Goal: Information Seeking & Learning: Learn about a topic

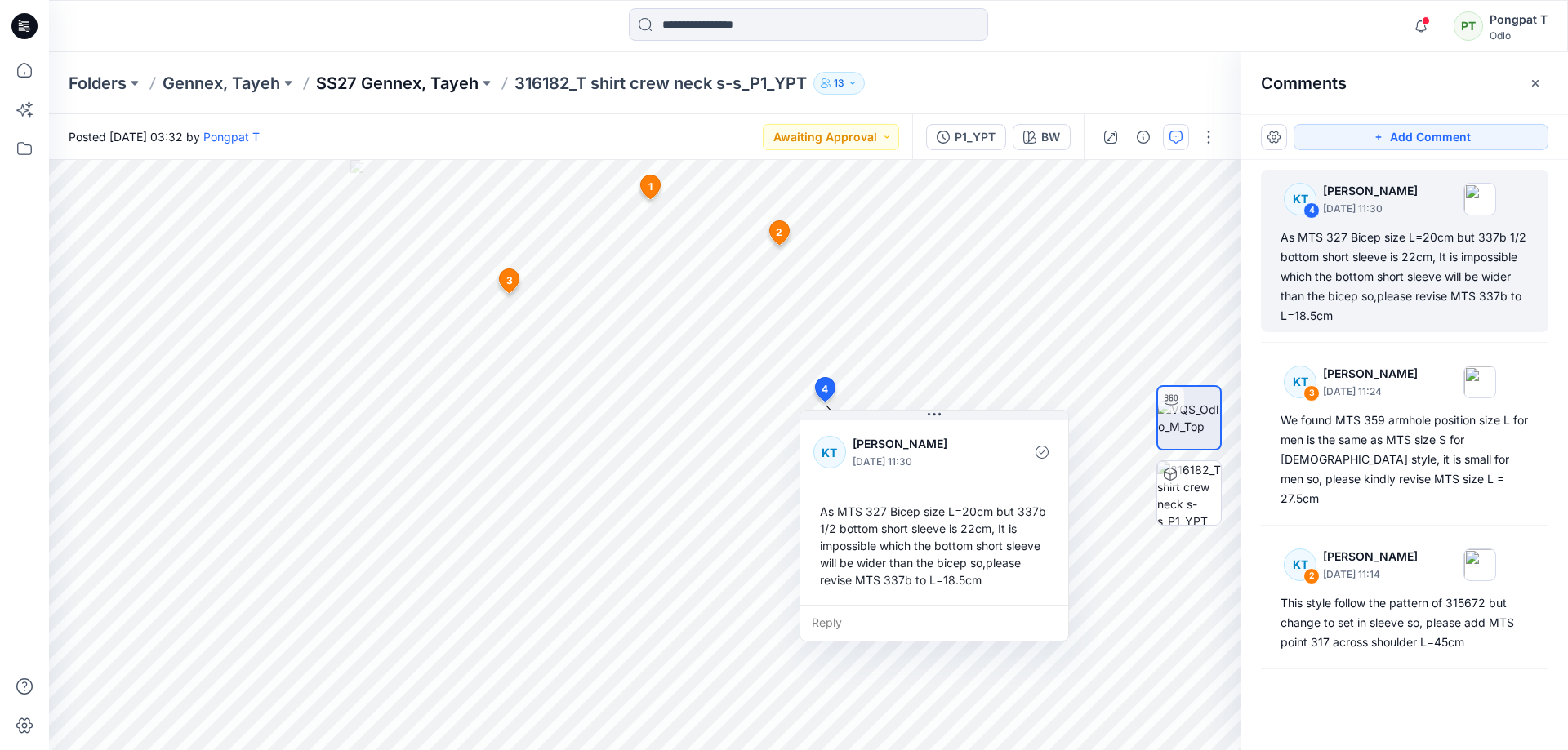
click at [436, 82] on p "SS27 Gennex, Tayeh" at bounding box center [397, 84] width 163 height 23
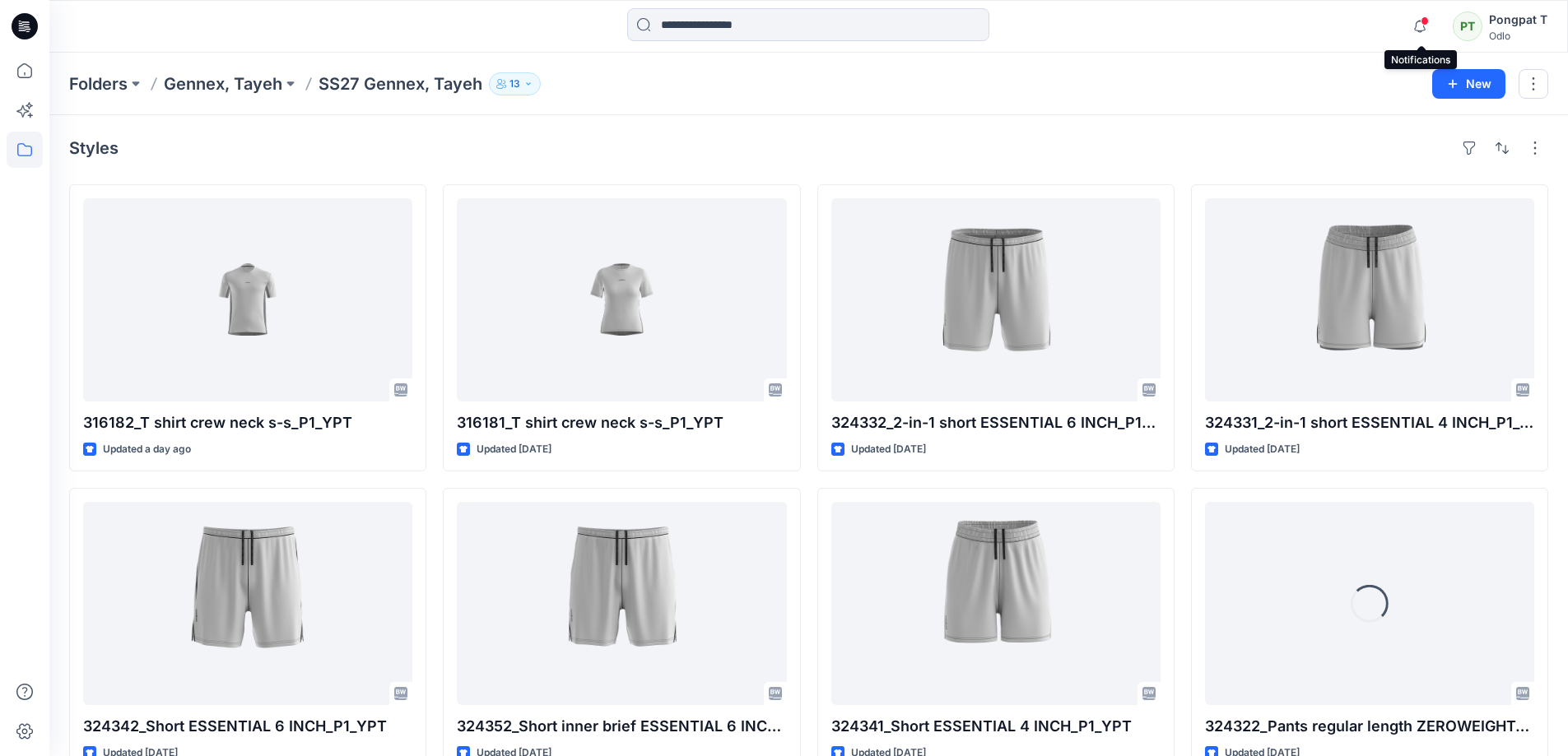
click at [1423, 25] on span at bounding box center [1425, 21] width 8 height 9
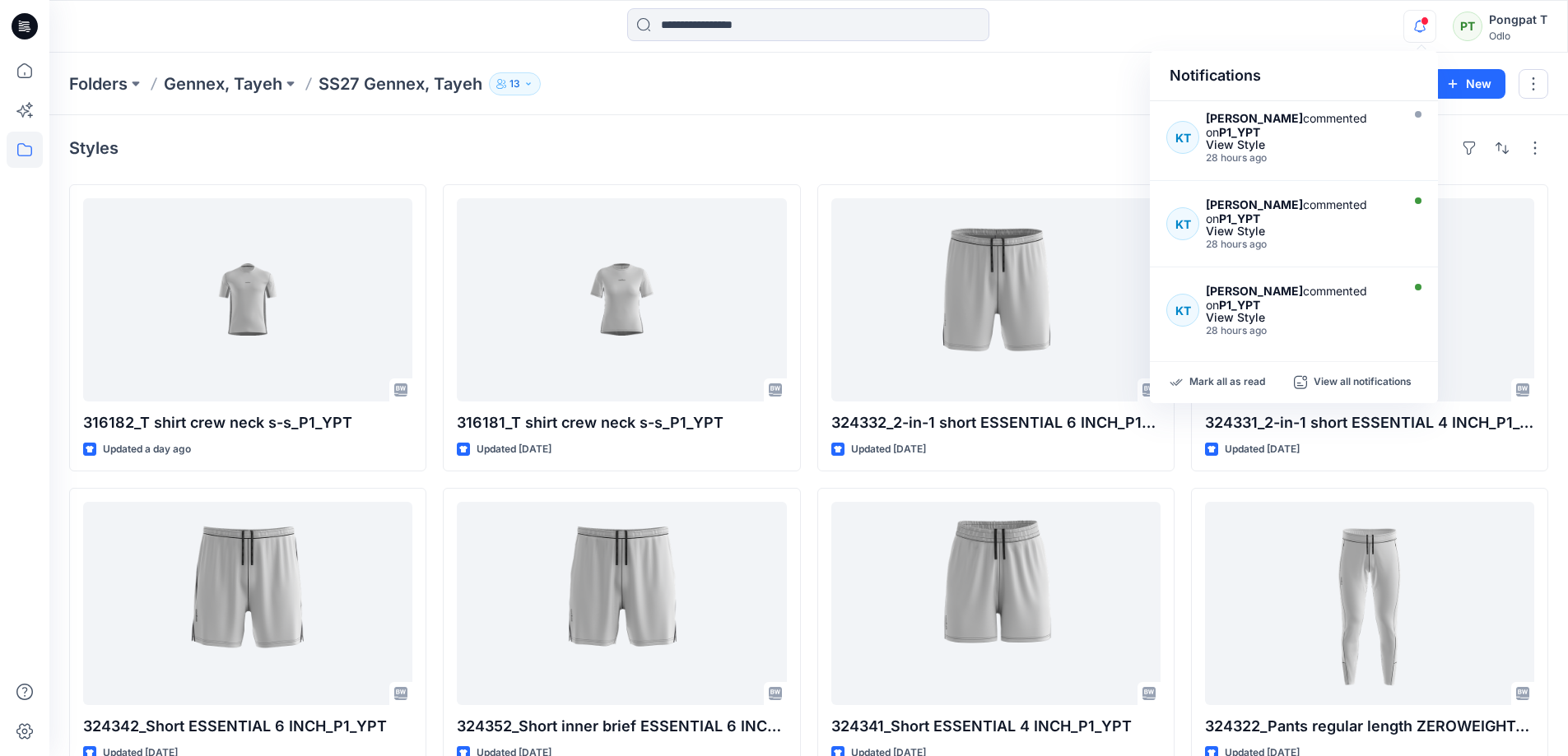
click at [720, 150] on div "Styles" at bounding box center [808, 148] width 1479 height 26
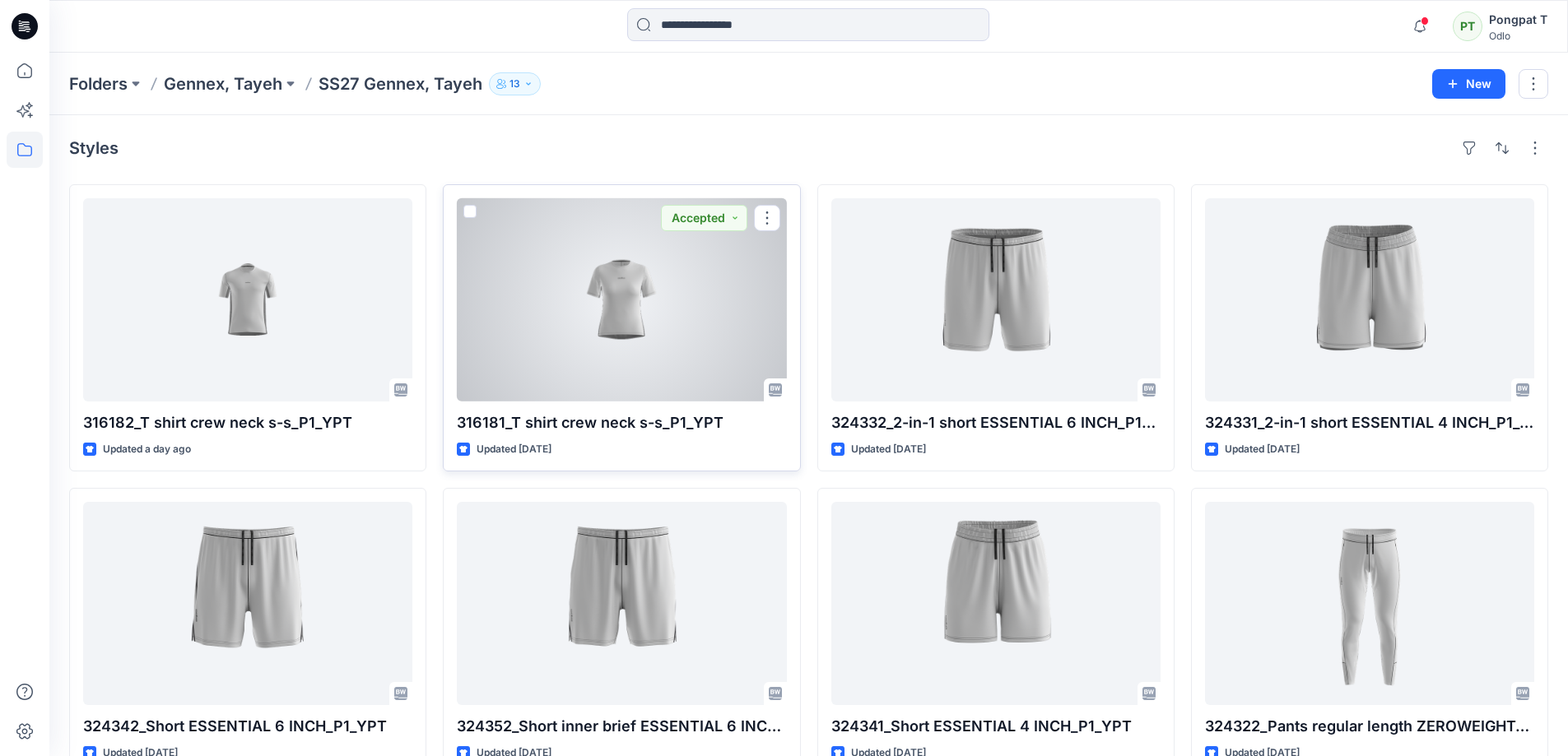
click at [625, 298] on div at bounding box center [621, 299] width 329 height 203
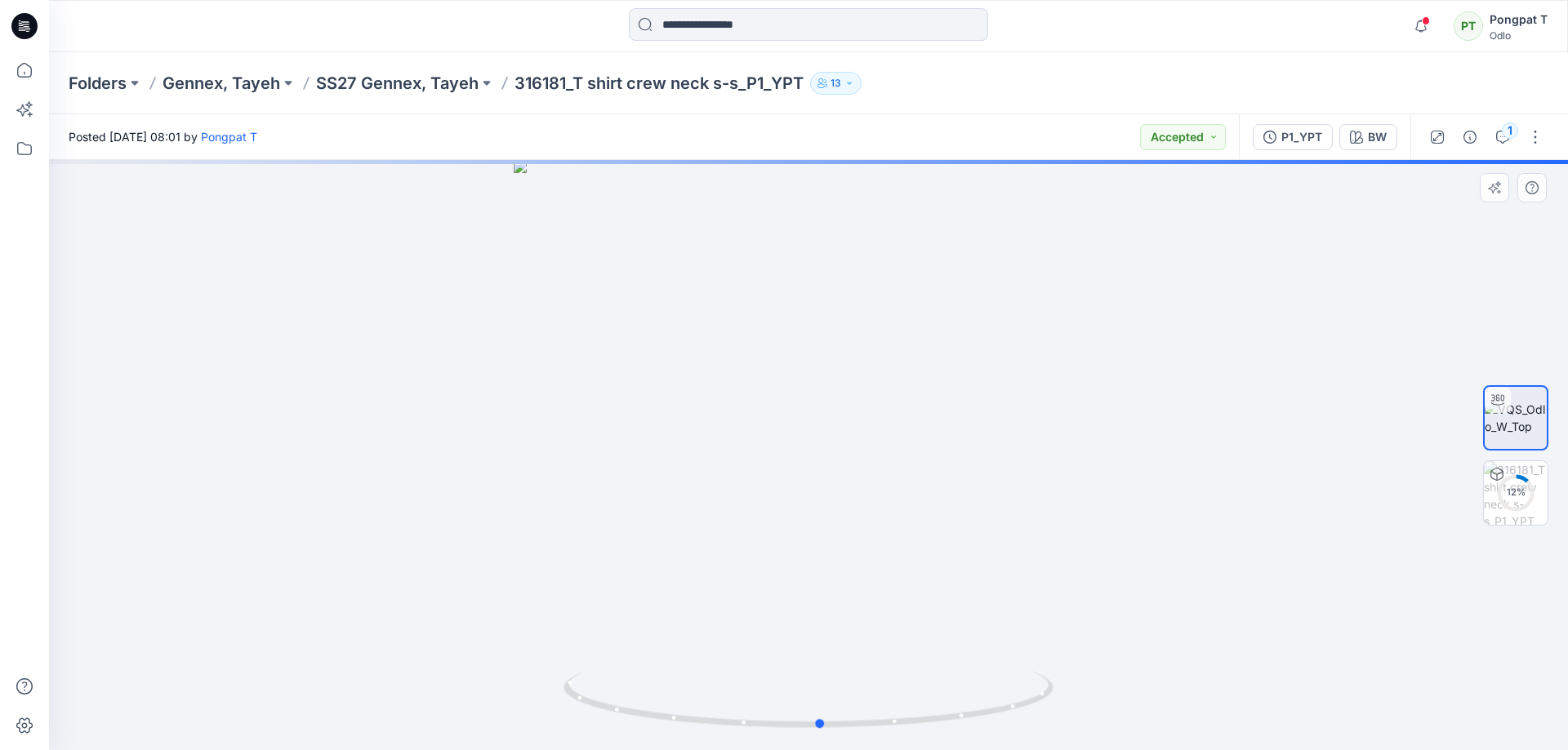
drag, startPoint x: 956, startPoint y: 718, endPoint x: 1052, endPoint y: 613, distance: 142.3
click at [1052, 613] on div at bounding box center [808, 455] width 1519 height 590
click at [380, 85] on p "SS27 Gennex, Tayeh" at bounding box center [397, 84] width 163 height 23
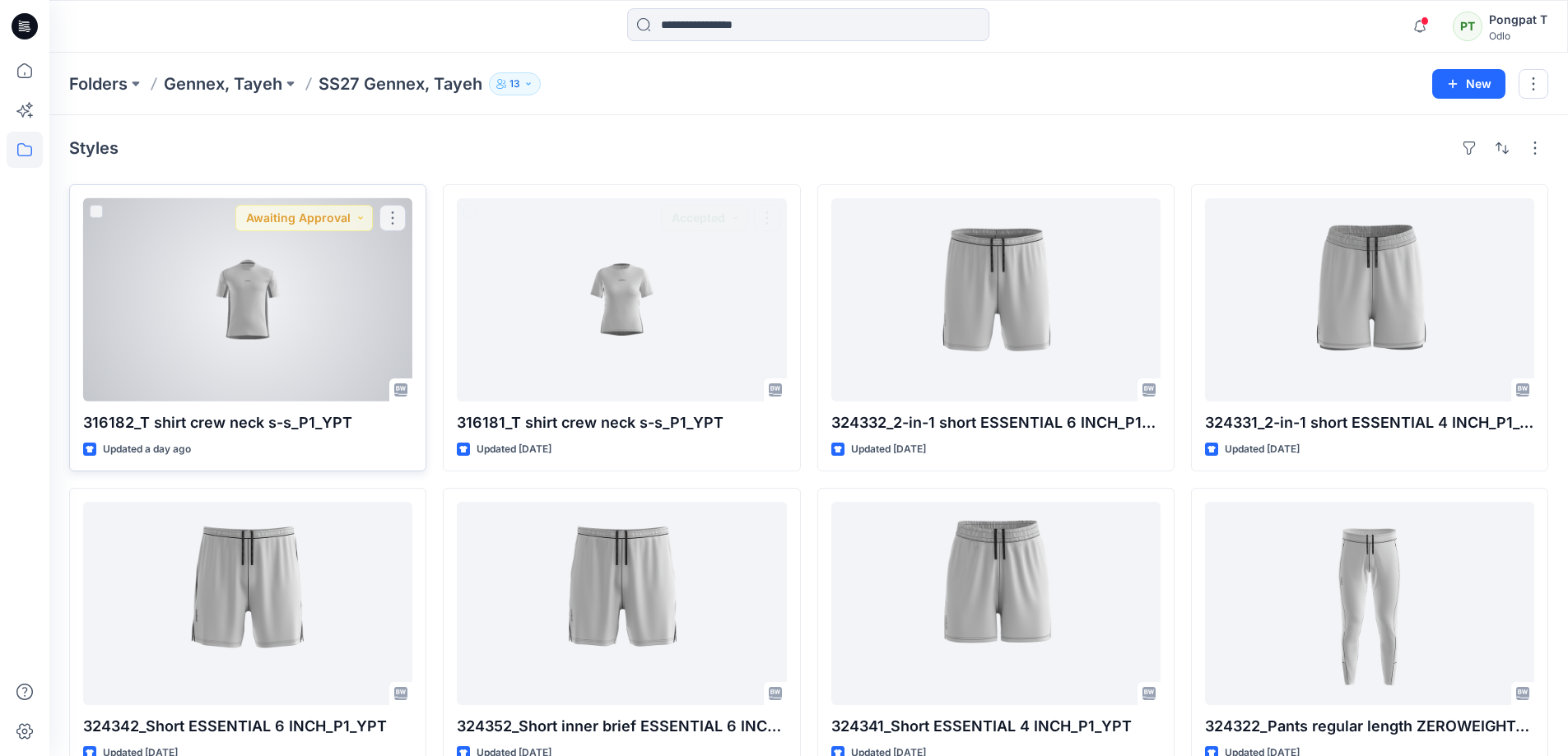
click at [175, 296] on div at bounding box center [247, 299] width 329 height 203
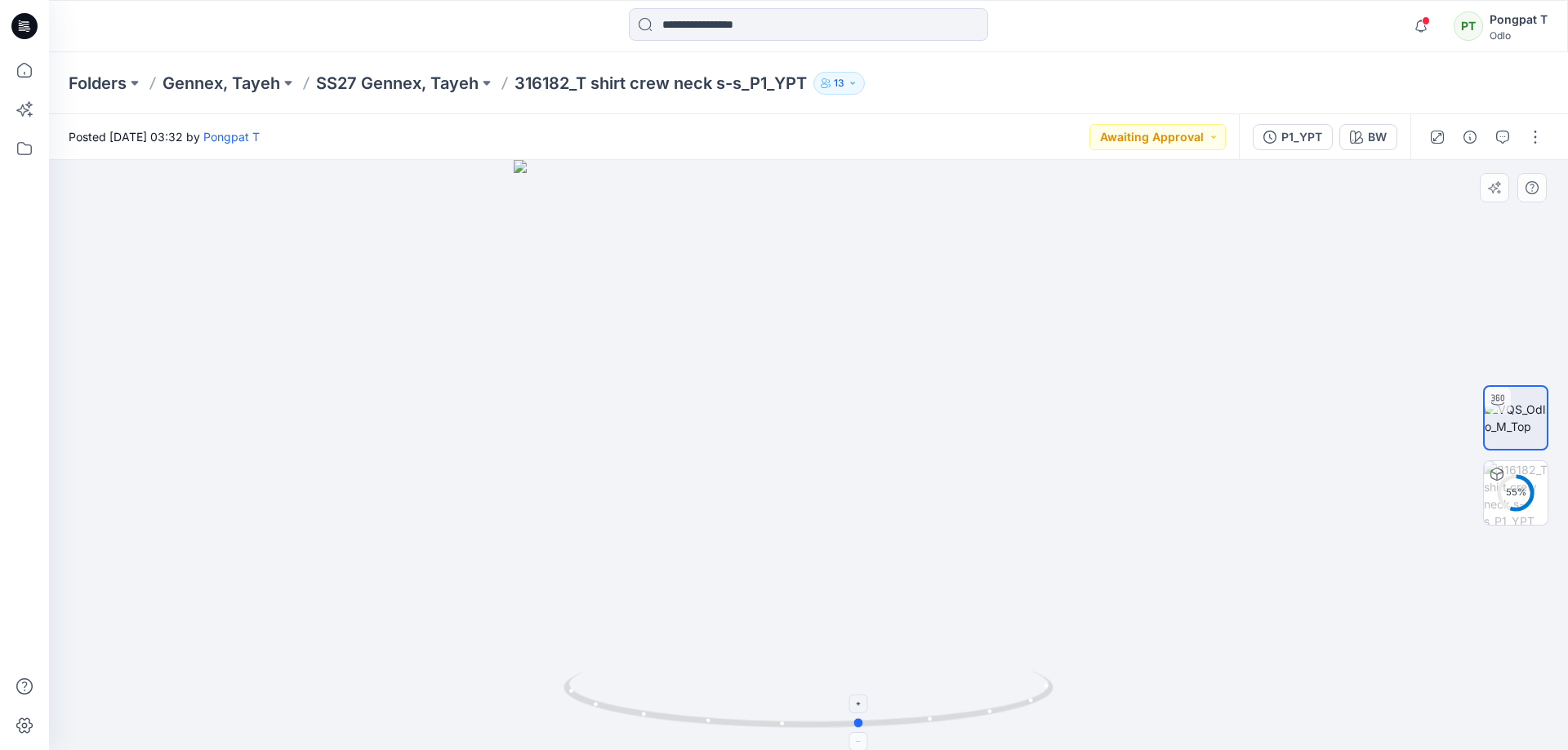
drag, startPoint x: 956, startPoint y: 720, endPoint x: 1008, endPoint y: 708, distance: 53.4
click at [1008, 708] on icon at bounding box center [811, 701] width 494 height 61
drag, startPoint x: 824, startPoint y: 479, endPoint x: 796, endPoint y: -10, distance: 489.8
click at [796, 0] on html "Notifications [PERSON_NAME] commented on P1_YPT View Style 28 hours ago [PERSON…" at bounding box center [784, 375] width 1568 height 750
drag, startPoint x: 870, startPoint y: 369, endPoint x: 843, endPoint y: 101, distance: 269.4
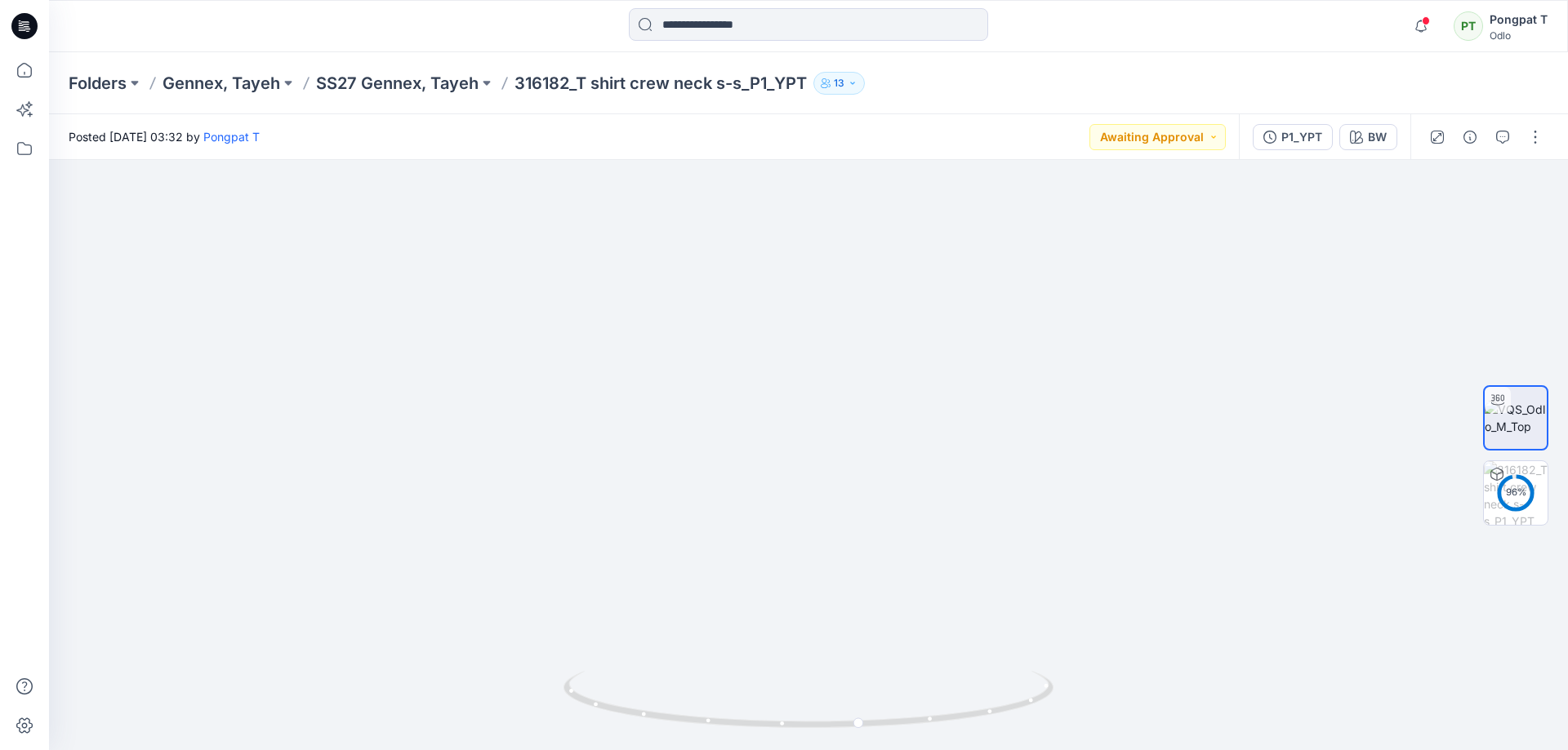
click at [843, 104] on div "Folders Gennex, Tayeh SS27 Gennex, Tayeh 316182_T shirt crew neck s-s_P1_YPT 13…" at bounding box center [808, 401] width 1519 height 698
drag, startPoint x: 871, startPoint y: 299, endPoint x: 629, endPoint y: 516, distance: 325.0
drag, startPoint x: 741, startPoint y: 608, endPoint x: 748, endPoint y: 597, distance: 13.0
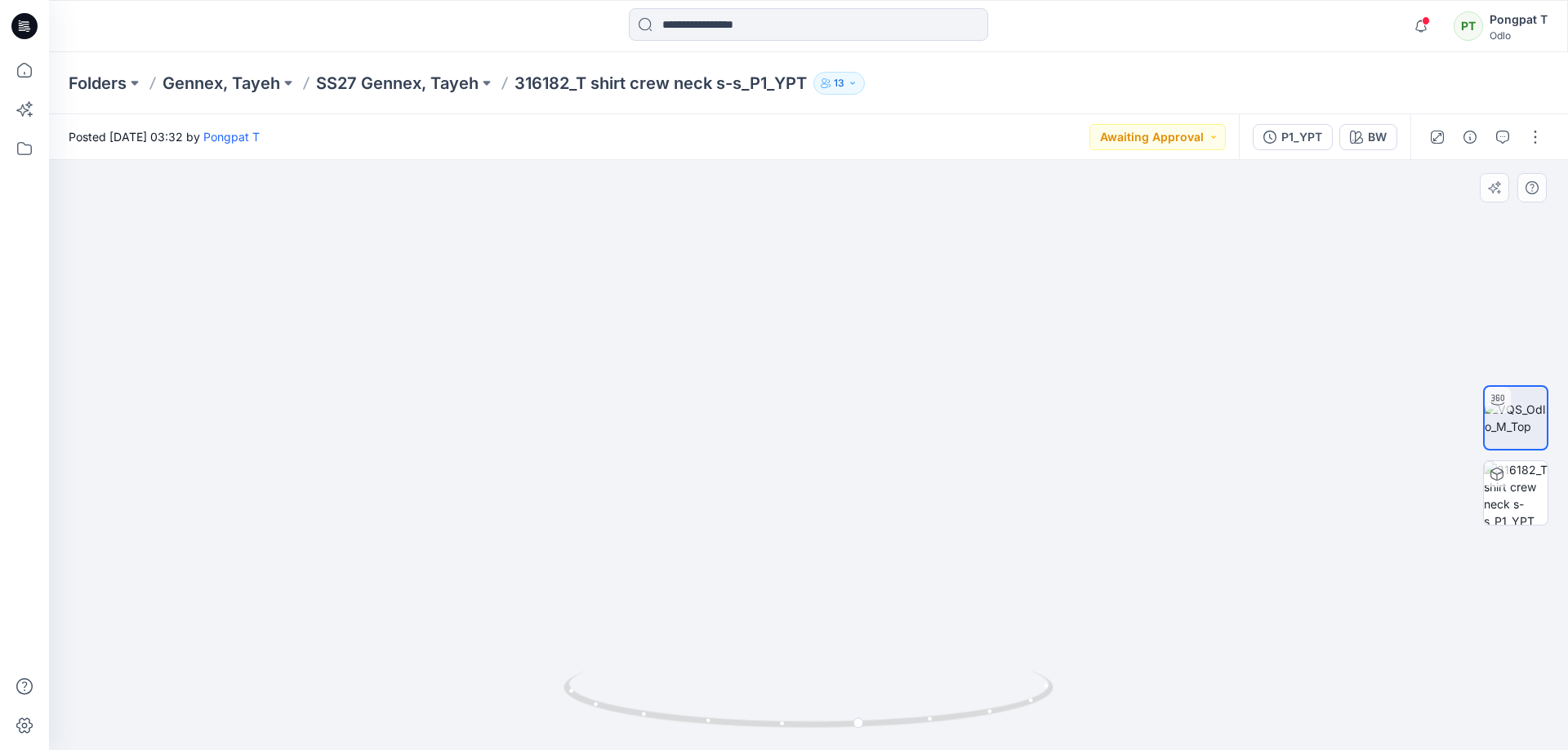
drag, startPoint x: 828, startPoint y: 341, endPoint x: 781, endPoint y: 579, distance: 242.6
drag, startPoint x: 785, startPoint y: 386, endPoint x: 1236, endPoint y: 382, distance: 451.0
drag, startPoint x: 867, startPoint y: 383, endPoint x: 1160, endPoint y: 531, distance: 328.3
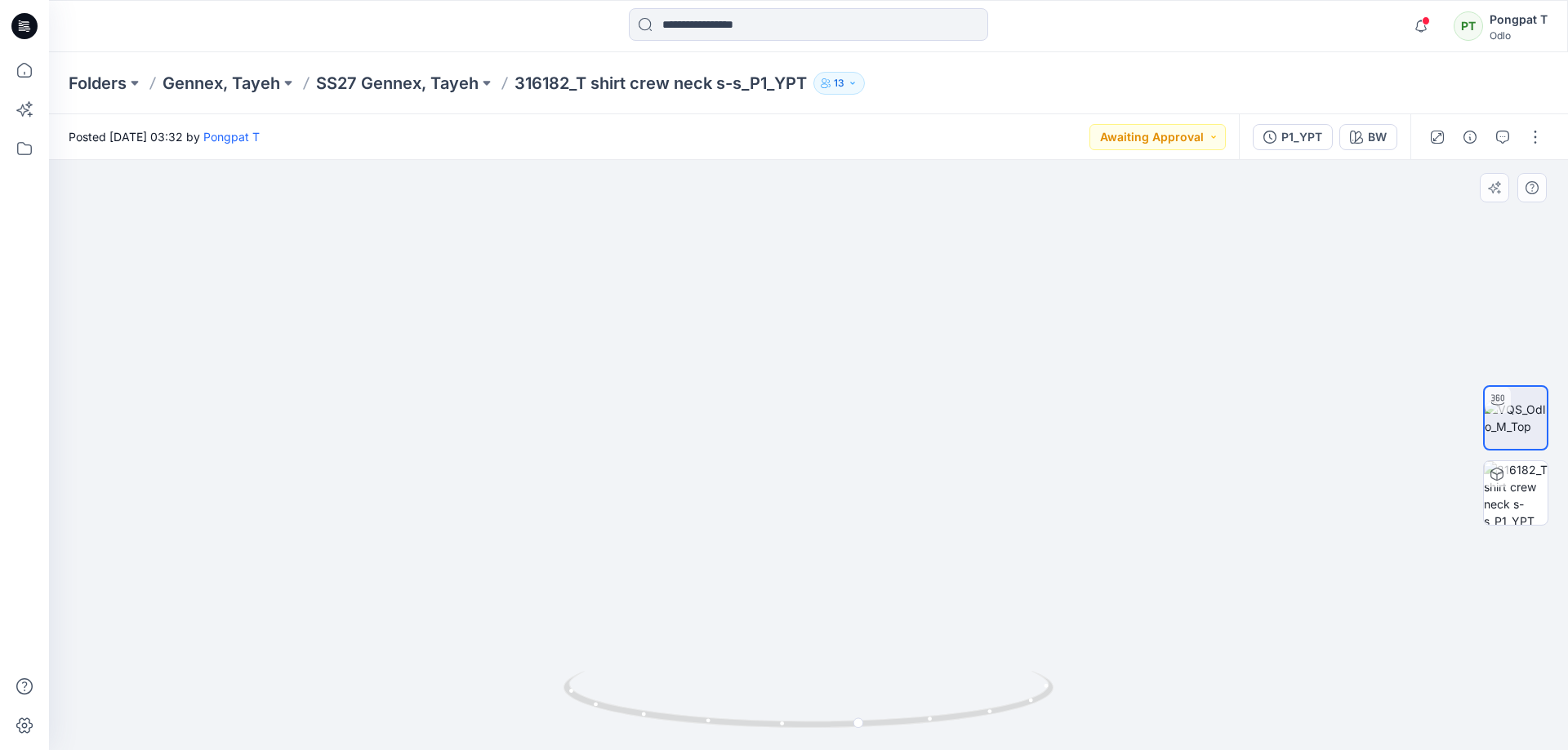
click at [1160, 531] on img at bounding box center [1176, 57] width 2614 height 1386
drag, startPoint x: 1022, startPoint y: 371, endPoint x: 786, endPoint y: 643, distance: 360.1
click at [786, 642] on img at bounding box center [1068, 153] width 2614 height 1193
drag, startPoint x: 1034, startPoint y: 292, endPoint x: 840, endPoint y: 550, distance: 322.8
click at [840, 550] on img at bounding box center [729, 360] width 2614 height 780
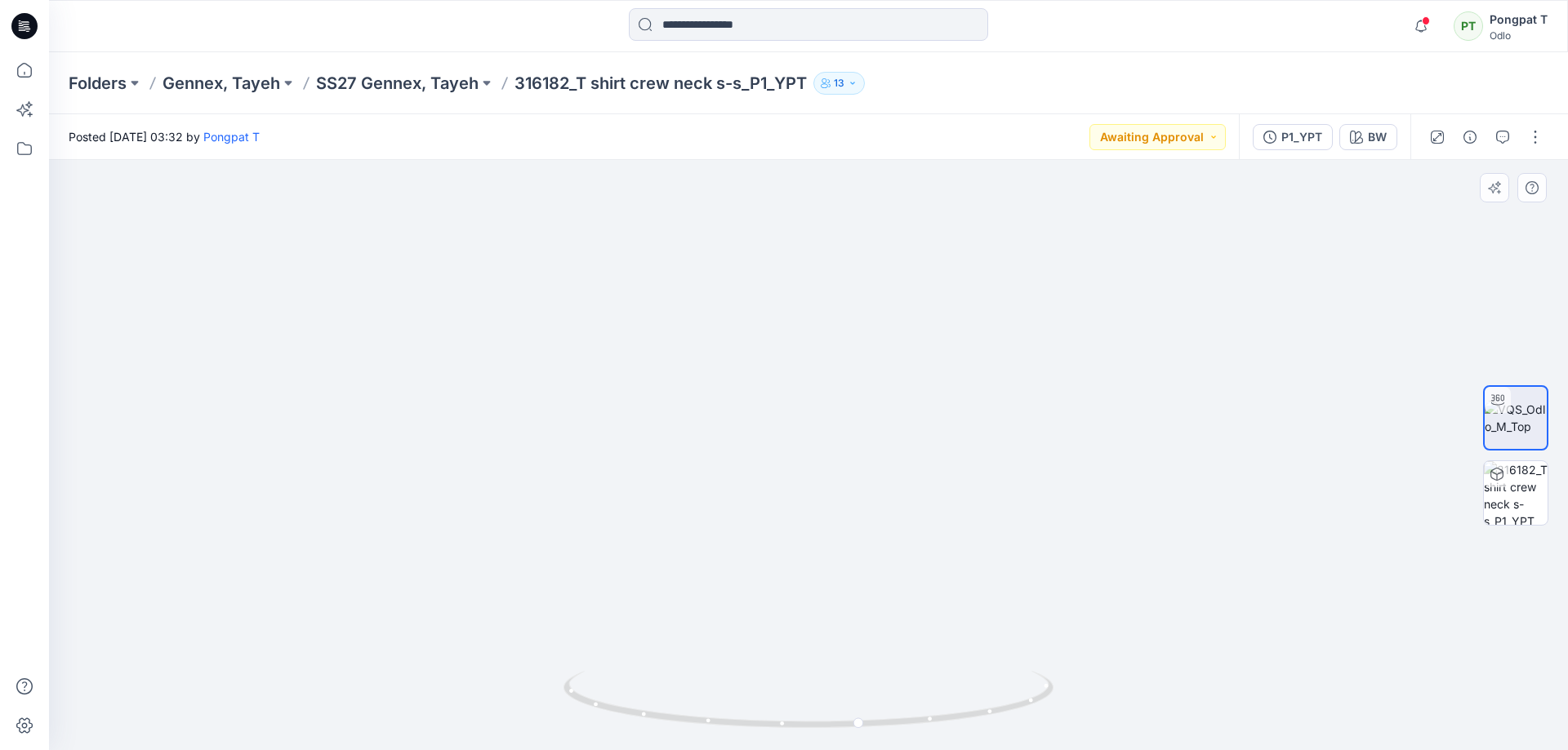
drag, startPoint x: 904, startPoint y: 389, endPoint x: 900, endPoint y: 564, distance: 175.0
click at [900, 557] on img at bounding box center [729, 360] width 2614 height 780
drag, startPoint x: 910, startPoint y: 722, endPoint x: 1156, endPoint y: 674, distance: 250.6
click at [1156, 674] on div at bounding box center [808, 455] width 1519 height 590
drag, startPoint x: 957, startPoint y: 522, endPoint x: 956, endPoint y: 245, distance: 277.0
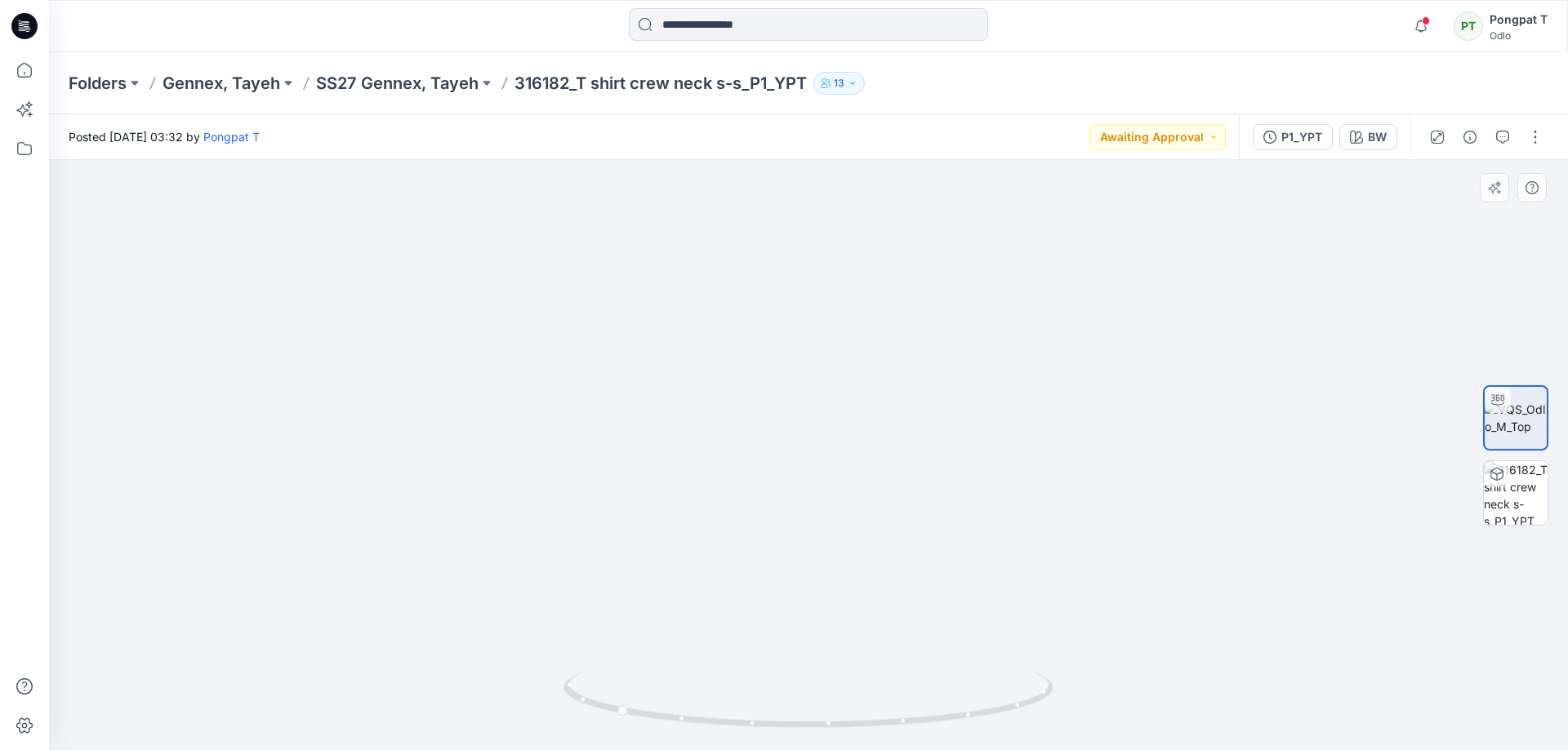
click at [957, 266] on img at bounding box center [729, 448] width 2614 height 603
drag, startPoint x: 956, startPoint y: 578, endPoint x: 898, endPoint y: 283, distance: 300.6
click at [898, 290] on img at bounding box center [728, 319] width 2614 height 862
drag, startPoint x: 903, startPoint y: 484, endPoint x: 880, endPoint y: 191, distance: 293.9
click at [880, 200] on img at bounding box center [671, 176] width 2614 height 1149
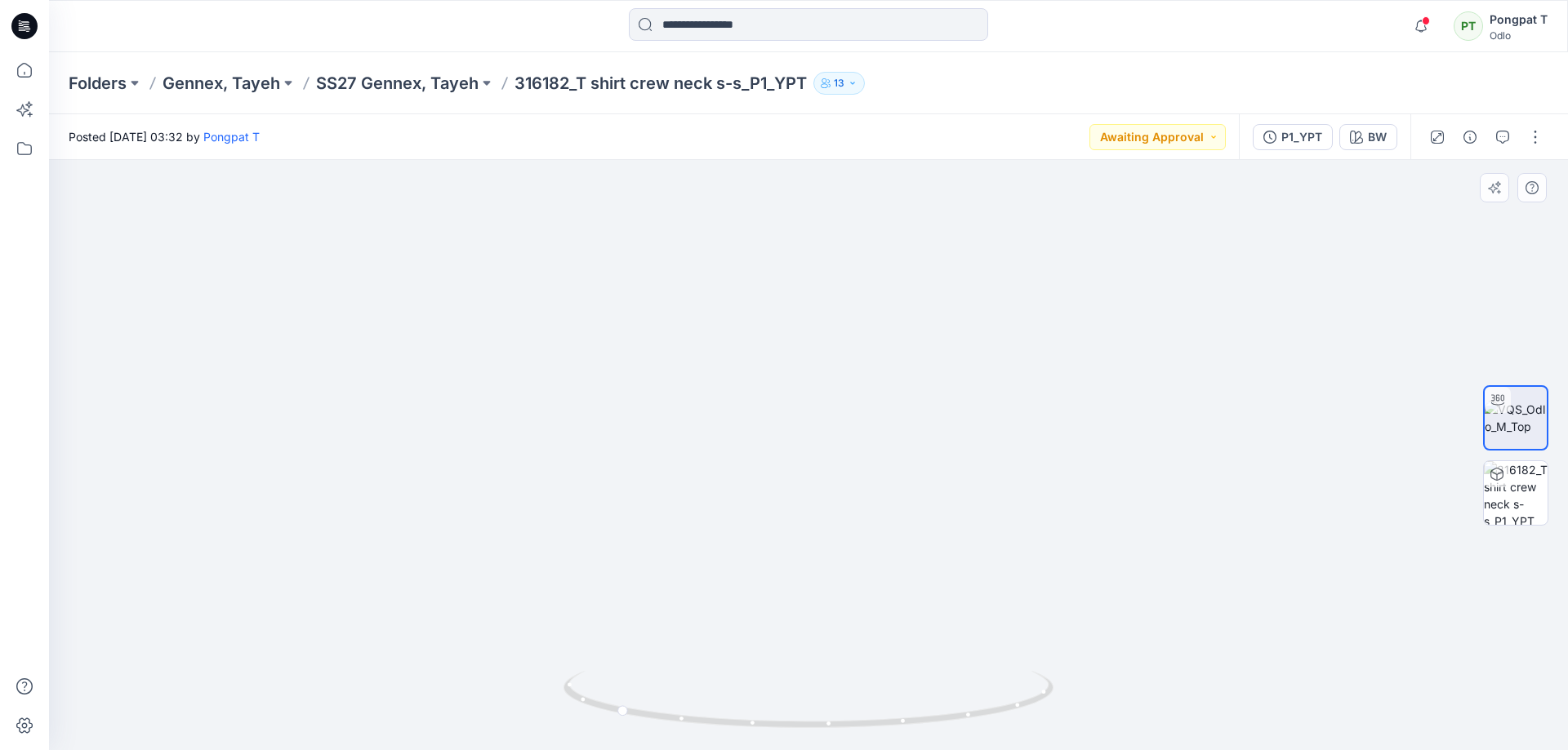
drag, startPoint x: 894, startPoint y: 399, endPoint x: 995, endPoint y: 225, distance: 201.2
drag, startPoint x: 889, startPoint y: 501, endPoint x: 841, endPoint y: 215, distance: 290.0
drag, startPoint x: 886, startPoint y: 327, endPoint x: 905, endPoint y: 266, distance: 63.9
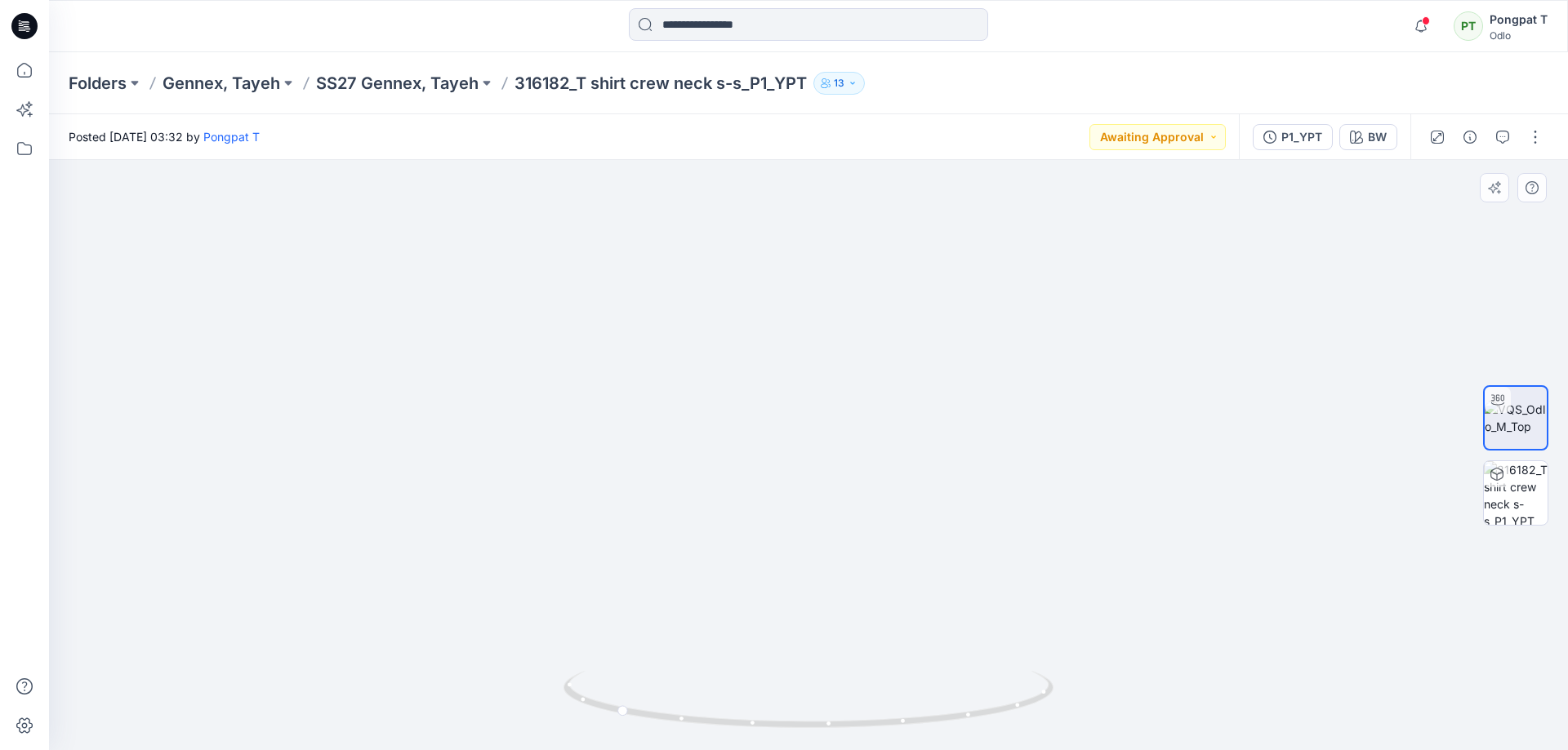
drag, startPoint x: 939, startPoint y: 411, endPoint x: 941, endPoint y: 352, distance: 59.0
drag, startPoint x: 874, startPoint y: 354, endPoint x: 949, endPoint y: 315, distance: 84.5
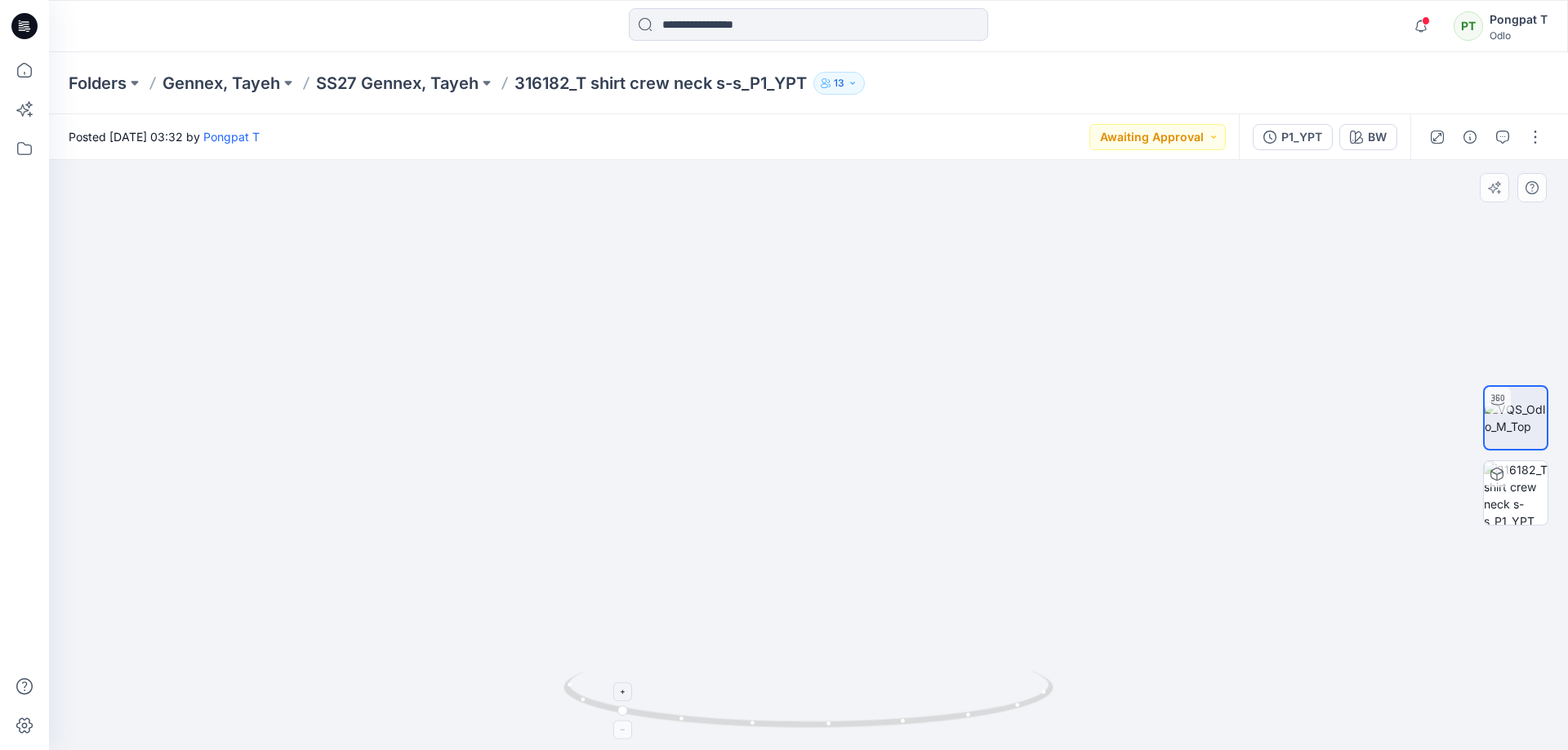
drag, startPoint x: 817, startPoint y: 435, endPoint x: 893, endPoint y: 677, distance: 253.7
click at [903, 749] on html "Notifications [PERSON_NAME] commented on P1_YPT View Style 28 hours ago [PERSON…" at bounding box center [784, 375] width 1568 height 750
drag, startPoint x: 865, startPoint y: 395, endPoint x: 884, endPoint y: 714, distance: 319.6
click at [886, 726] on div at bounding box center [808, 455] width 1519 height 590
click at [842, 749] on html "Notifications [PERSON_NAME] commented on P1_YPT View Style 28 hours ago [PERSON…" at bounding box center [784, 375] width 1568 height 750
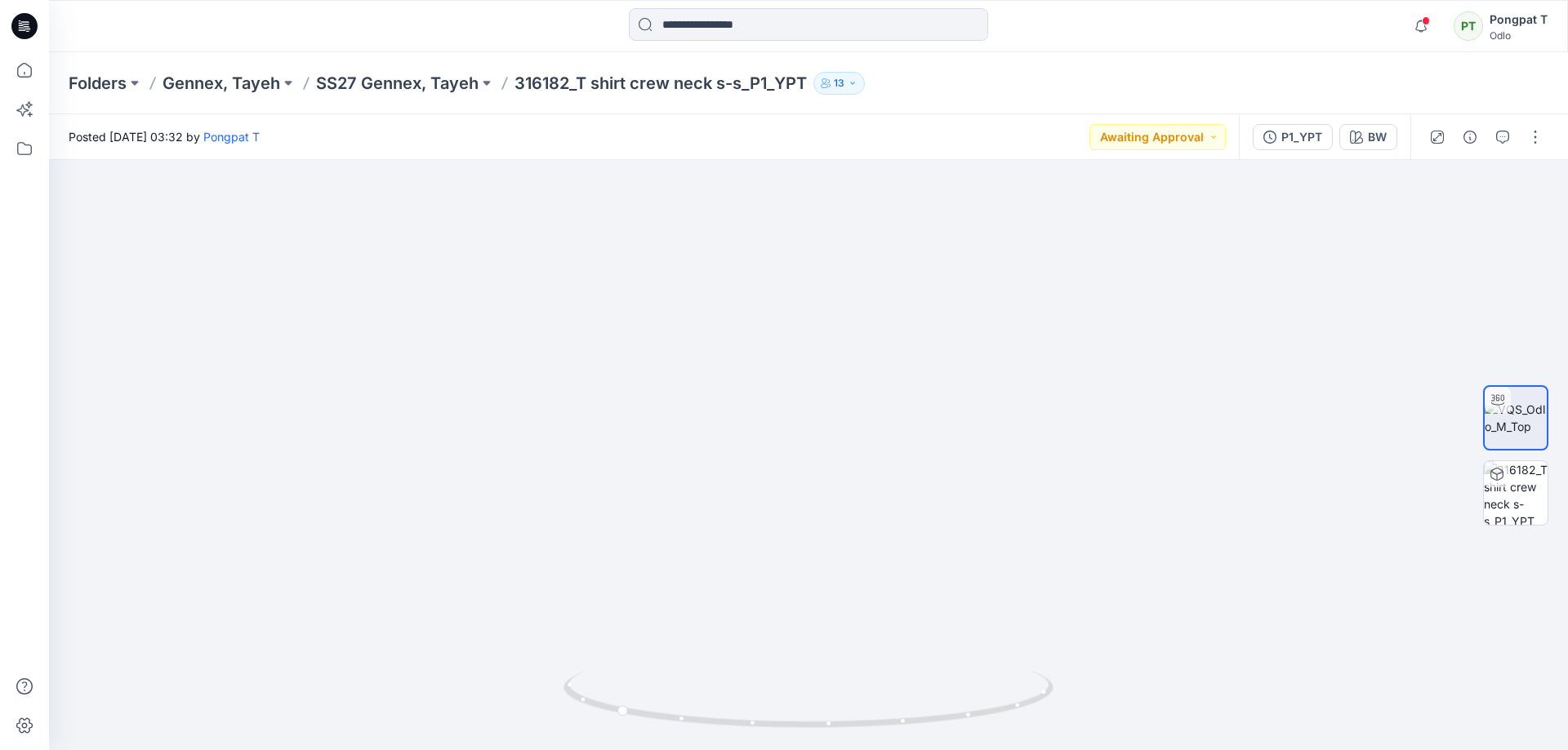
drag, startPoint x: 810, startPoint y: 544, endPoint x: 780, endPoint y: 782, distance: 239.9
click at [780, 749] on html "Notifications [PERSON_NAME] commented on P1_YPT View Style 28 hours ago [PERSON…" at bounding box center [784, 375] width 1568 height 750
drag, startPoint x: 656, startPoint y: 276, endPoint x: 846, endPoint y: 315, distance: 194.0
click at [951, 607] on img at bounding box center [1170, 156] width 3345 height 1189
drag, startPoint x: 821, startPoint y: 309, endPoint x: 701, endPoint y: 554, distance: 272.8
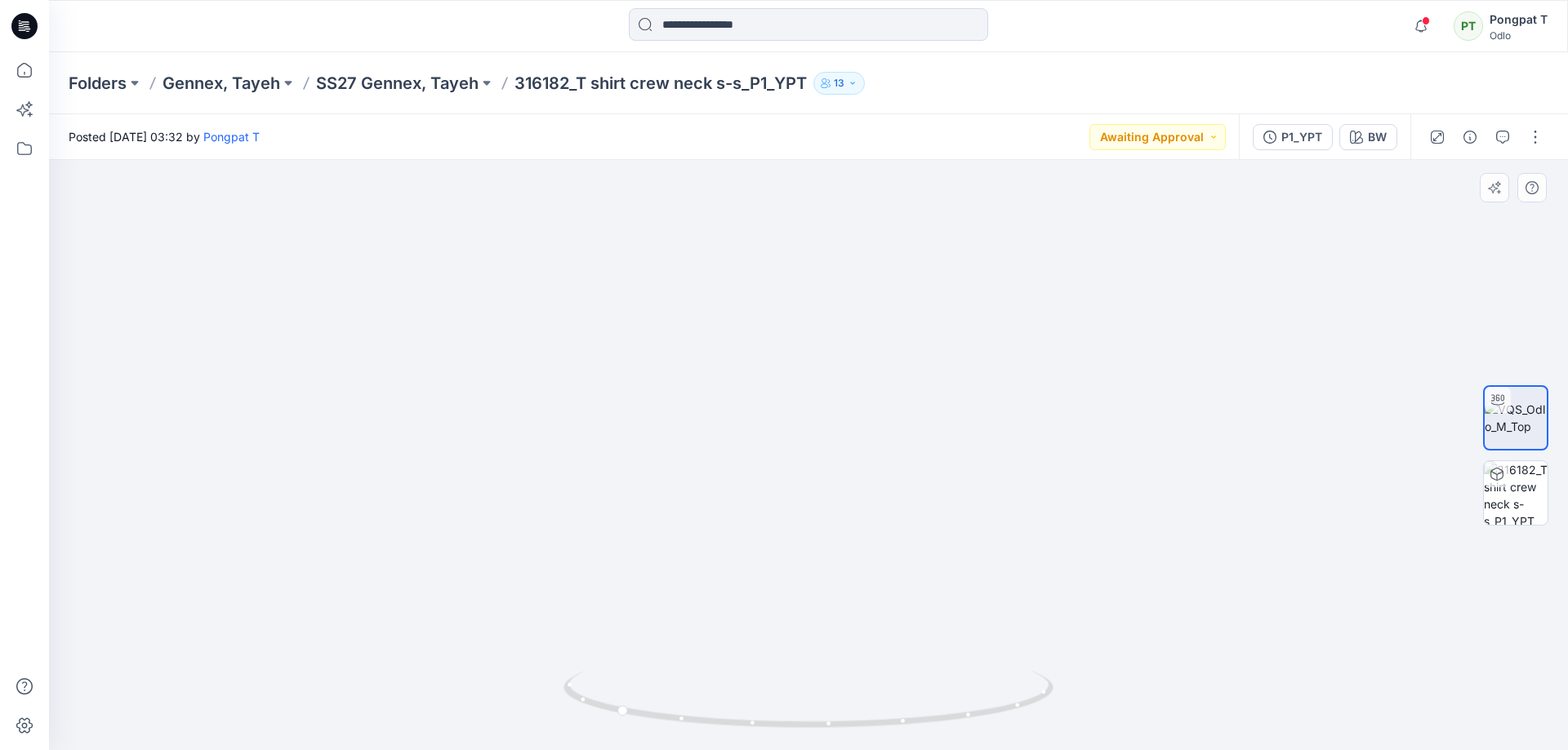
click at [702, 545] on img at bounding box center [1019, 320] width 3345 height 860
drag, startPoint x: 949, startPoint y: 318, endPoint x: 688, endPoint y: 540, distance: 342.6
click at [690, 539] on img at bounding box center [1015, 328] width 3345 height 843
drag, startPoint x: 838, startPoint y: 417, endPoint x: 500, endPoint y: 373, distance: 340.9
click at [517, 373] on img at bounding box center [690, 423] width 3345 height 654
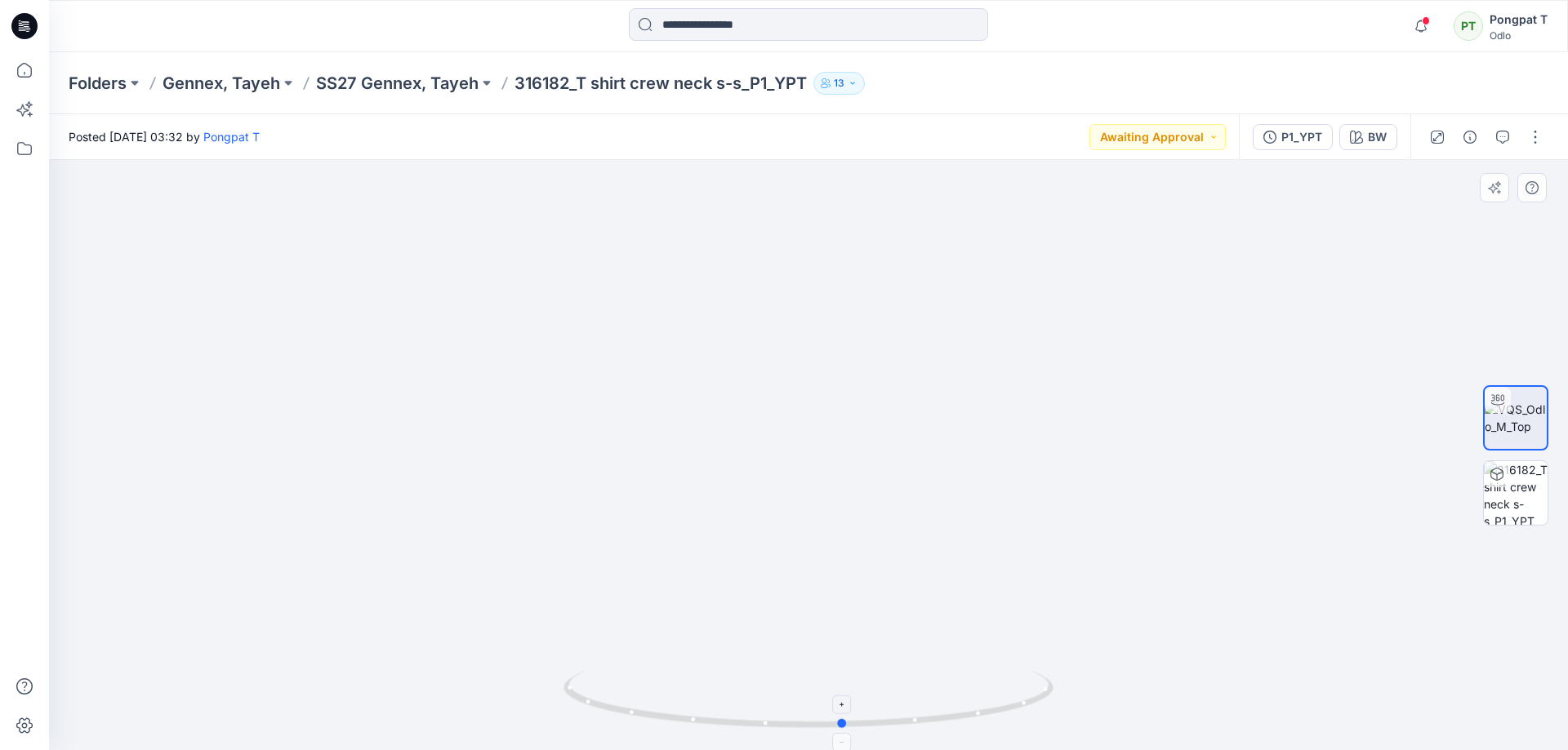
drag, startPoint x: 823, startPoint y: 727, endPoint x: 1050, endPoint y: 700, distance: 228.6
click at [1050, 700] on icon at bounding box center [811, 701] width 494 height 61
drag, startPoint x: 964, startPoint y: 455, endPoint x: 922, endPoint y: 299, distance: 161.6
click at [922, 299] on img at bounding box center [752, 328] width 2895 height 843
click at [1535, 517] on img at bounding box center [1516, 493] width 64 height 64
